Goal: Find specific page/section: Find specific page/section

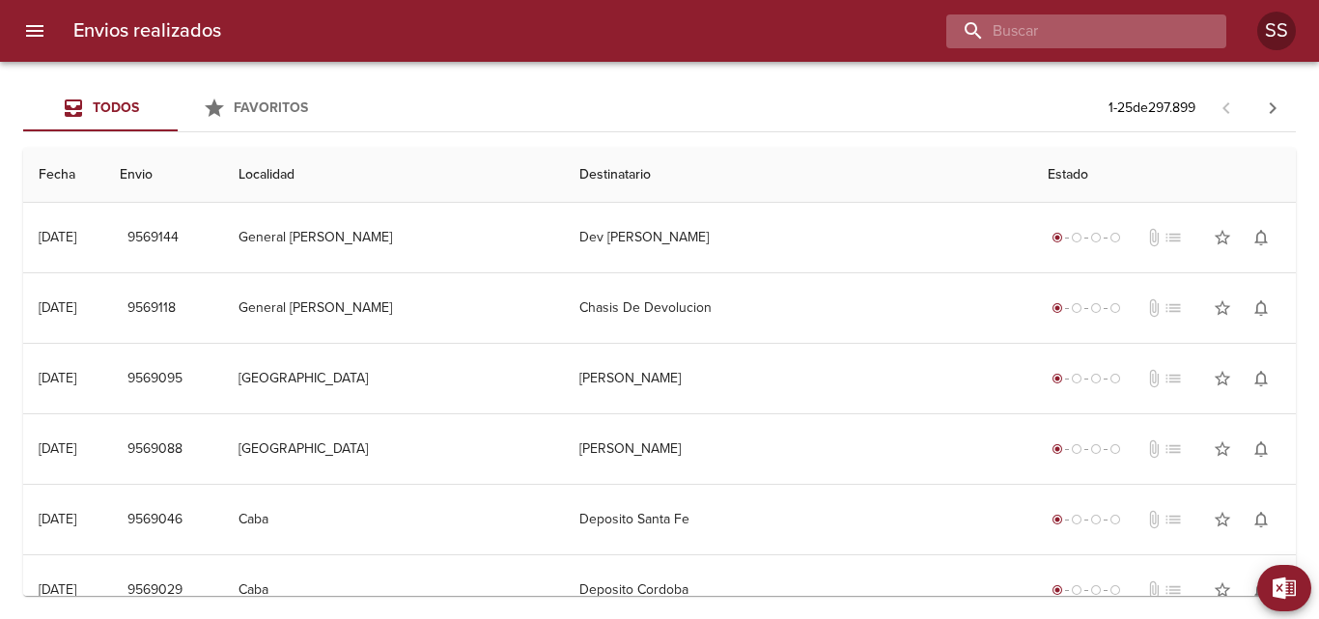
click at [1110, 31] on input "buscar" at bounding box center [1070, 31] width 247 height 34
type input "noelia"
click at [1021, 30] on div at bounding box center [732, 31] width 990 height 34
click at [1010, 28] on div at bounding box center [732, 31] width 990 height 34
click at [1081, 33] on input "buscar" at bounding box center [1070, 31] width 247 height 34
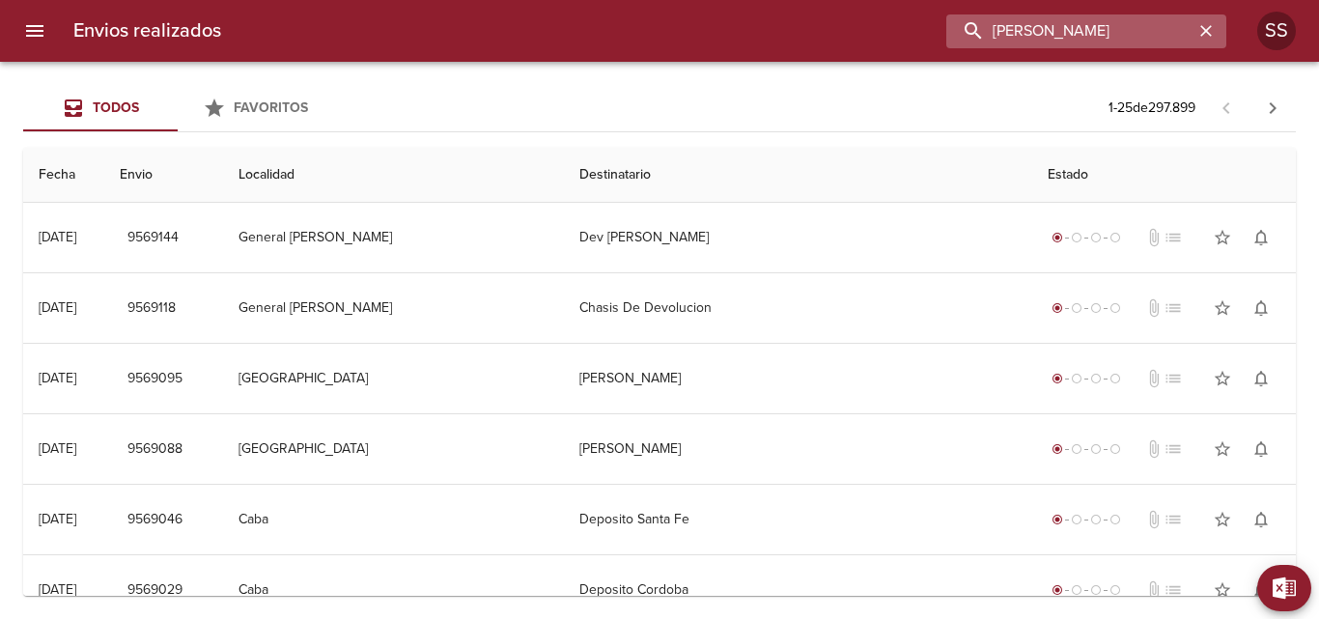
type input "[PERSON_NAME]"
